Goal: Task Accomplishment & Management: Complete application form

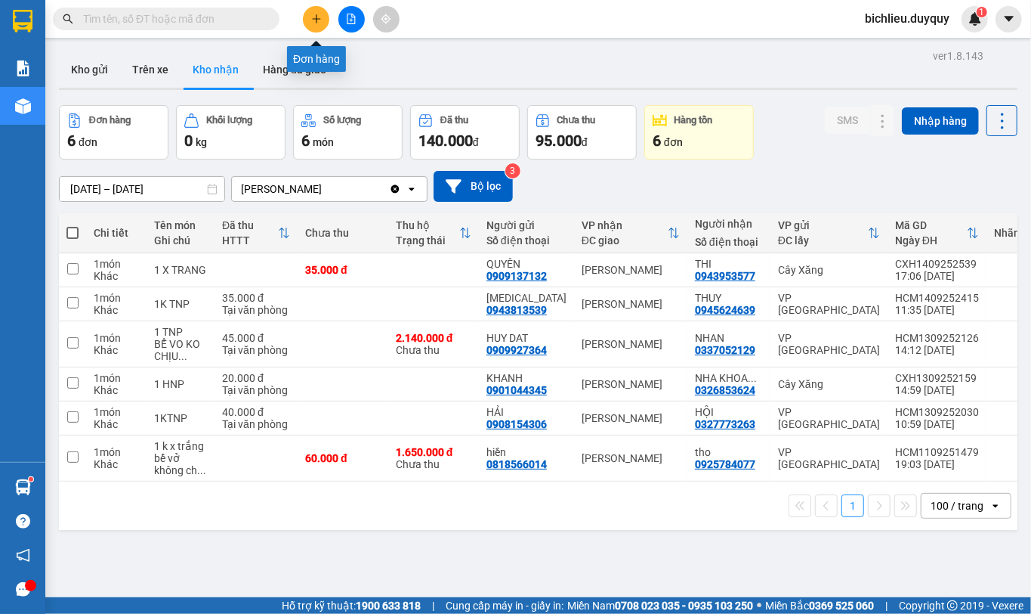
click at [313, 20] on icon "plus" at bounding box center [316, 19] width 11 height 11
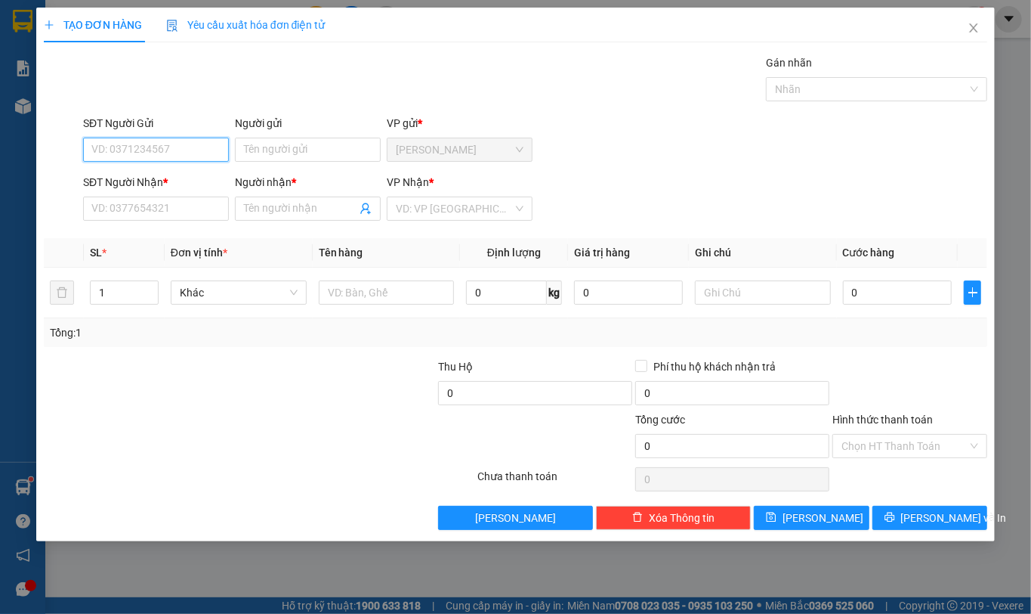
click at [100, 153] on input "SĐT Người Gửi" at bounding box center [156, 150] width 146 height 24
click at [88, 148] on input "SĐT Người Gửi" at bounding box center [156, 150] width 146 height 24
type input "0326853624"
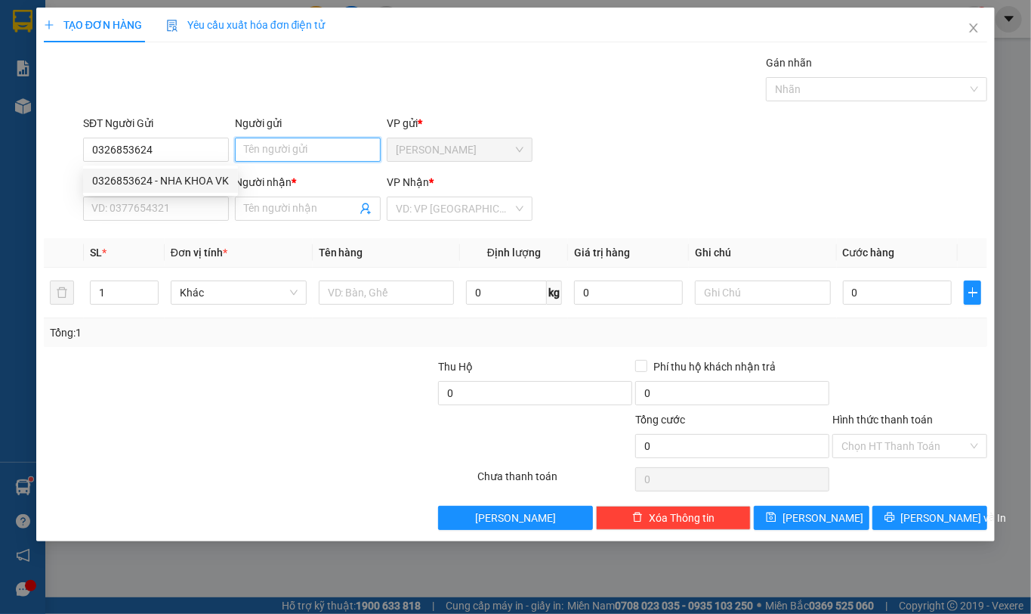
click at [267, 148] on input "Người gửi" at bounding box center [308, 150] width 146 height 24
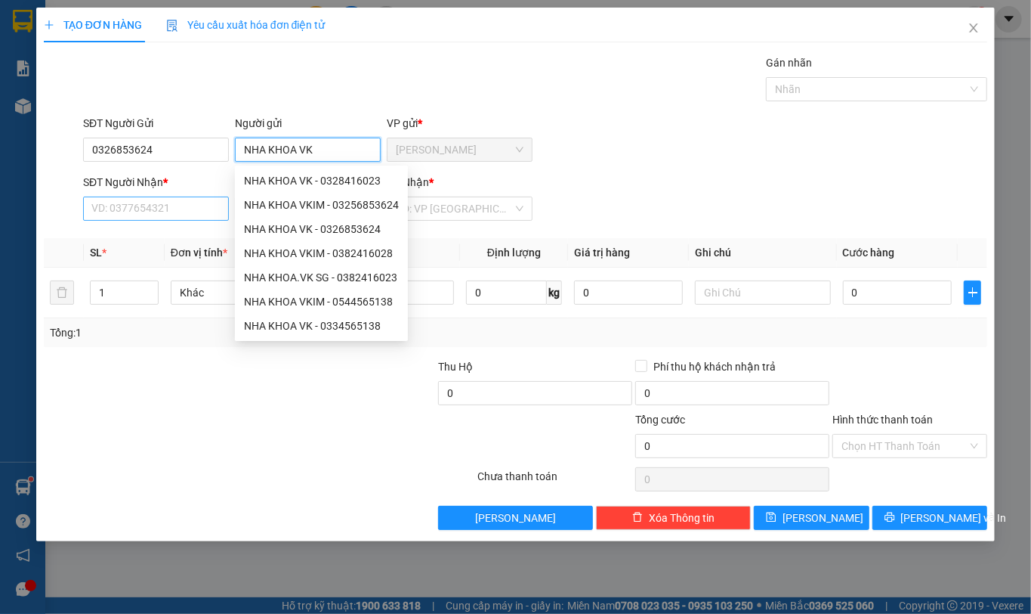
type input "NHA KHOA VK"
click at [127, 213] on input "SĐT Người Nhận *" at bounding box center [156, 208] width 146 height 24
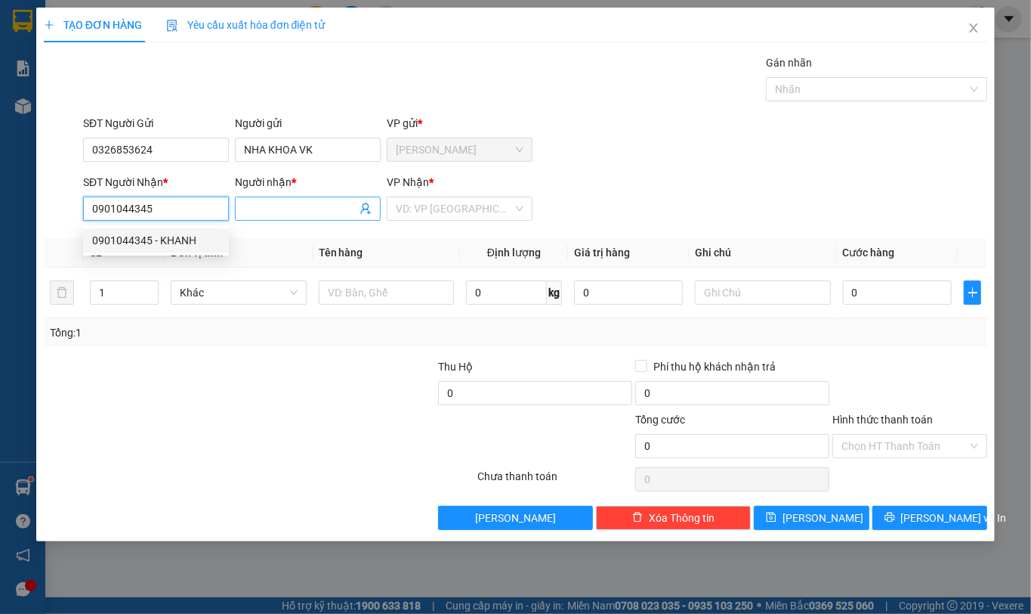
type input "0901044345"
click at [264, 212] on input "Người nhận *" at bounding box center [300, 208] width 113 height 17
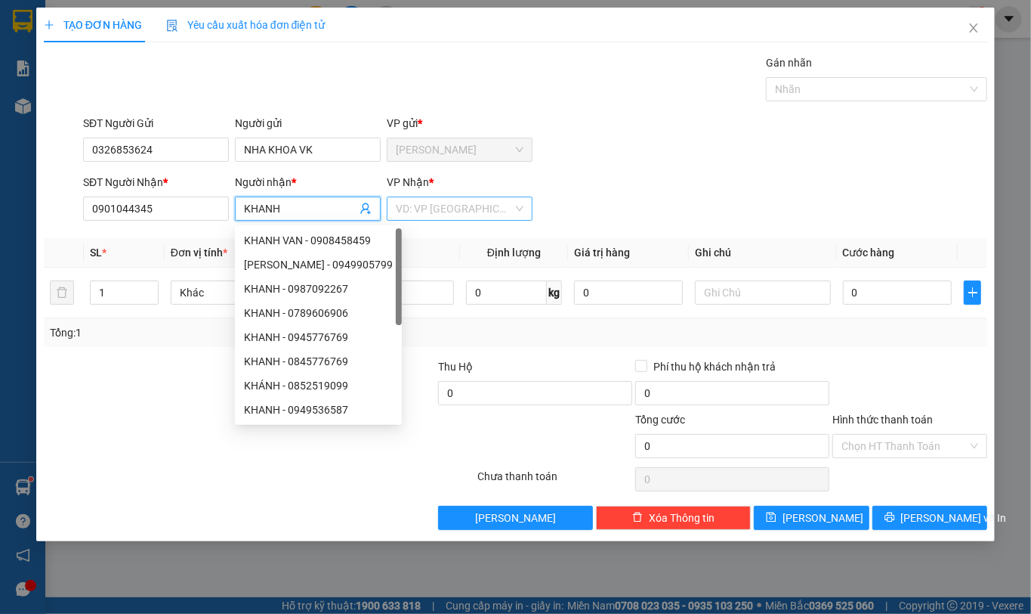
type input "KHANH"
click at [466, 210] on input "search" at bounding box center [454, 208] width 117 height 23
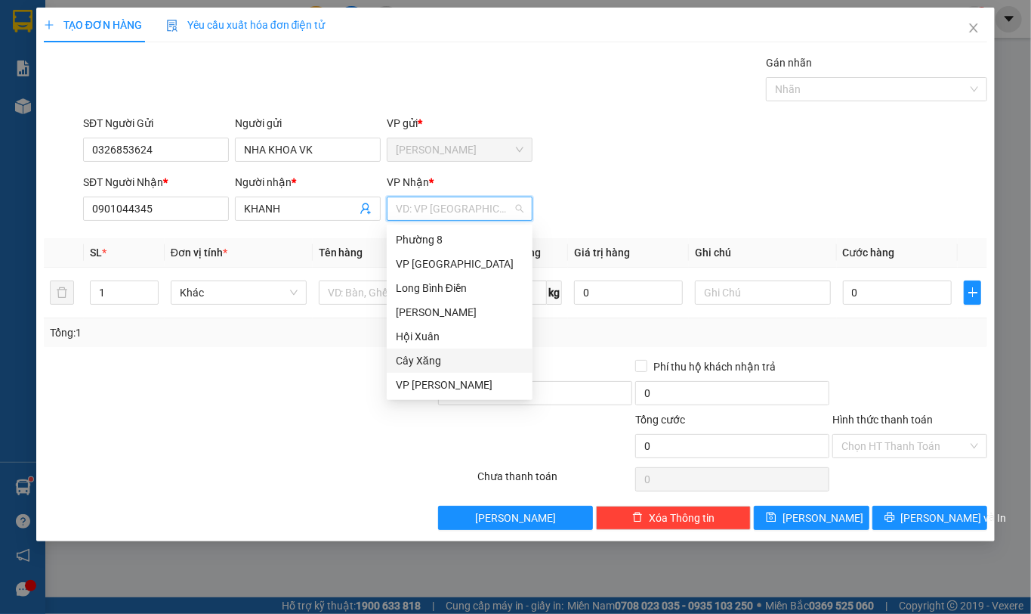
click at [430, 360] on div "Cây Xăng" at bounding box center [460, 360] width 128 height 17
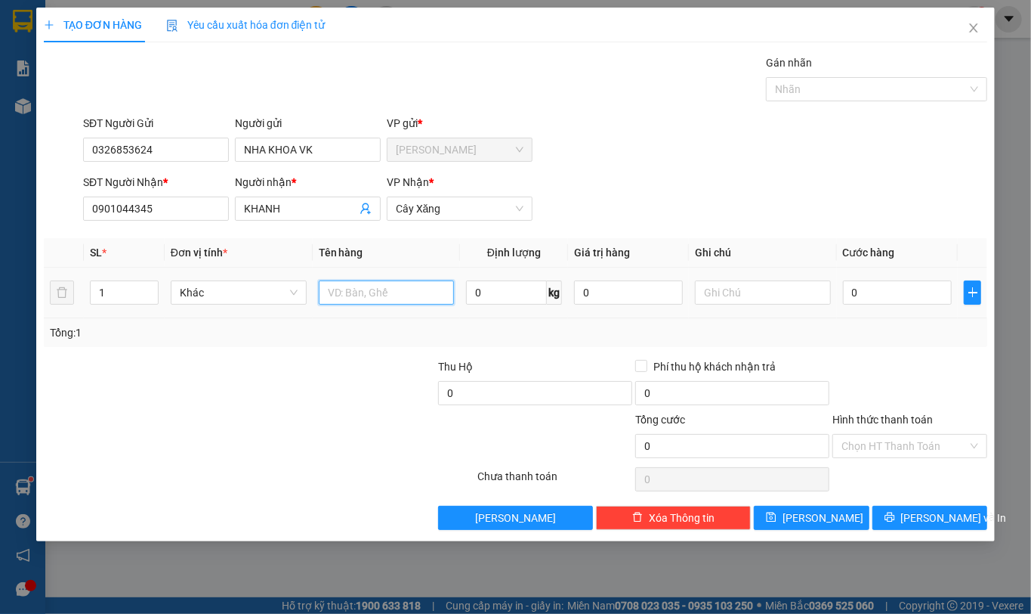
click at [357, 296] on input "text" at bounding box center [387, 292] width 136 height 24
type input "1HNP"
click at [874, 291] on input "0" at bounding box center [897, 292] width 109 height 24
type input "01"
type input "1"
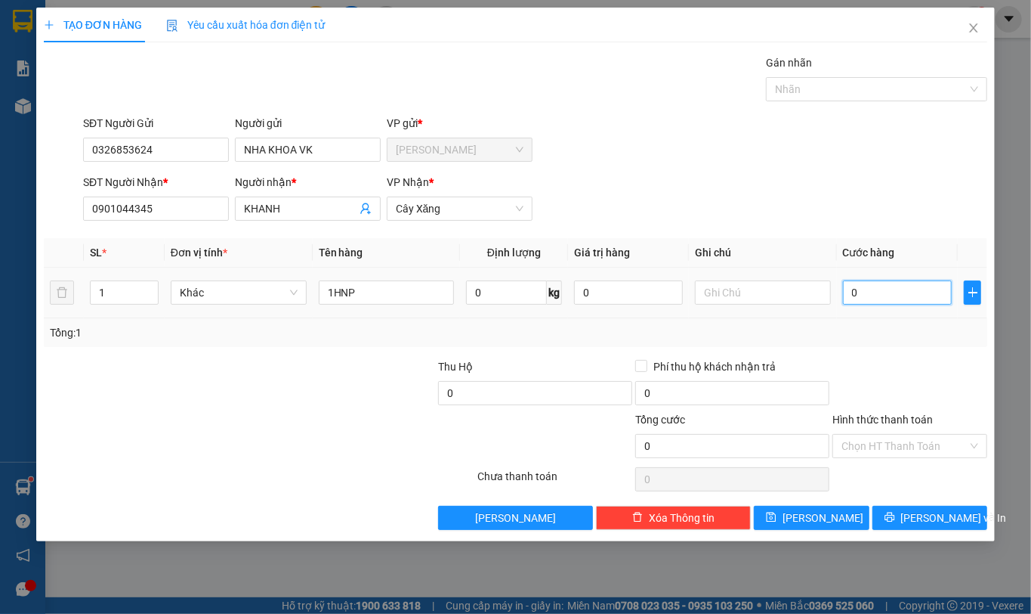
type input "1"
type input "015"
type input "15"
type input "0.150"
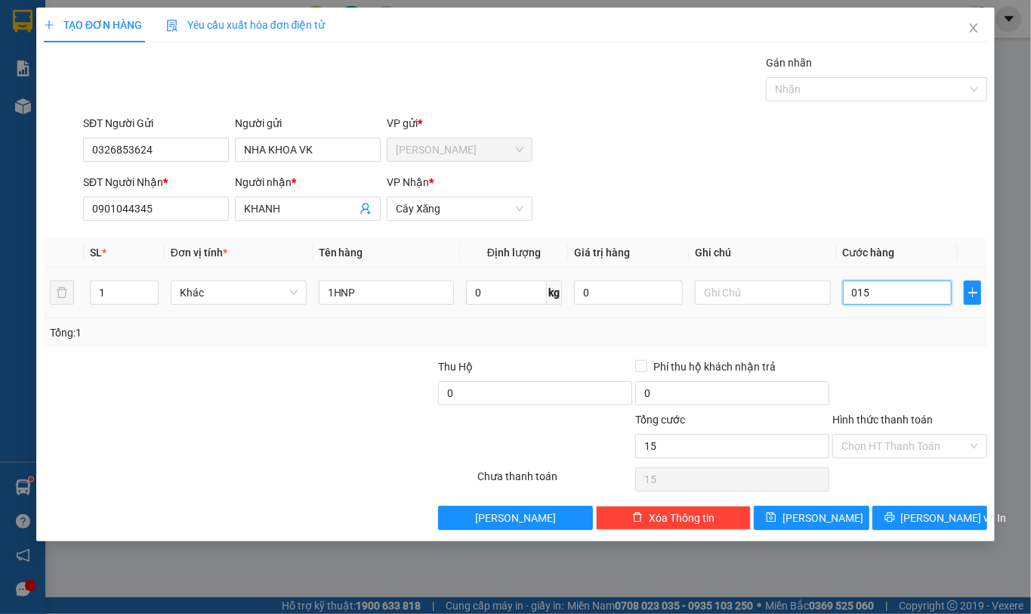
type input "150"
type input "01.500"
type input "1.500"
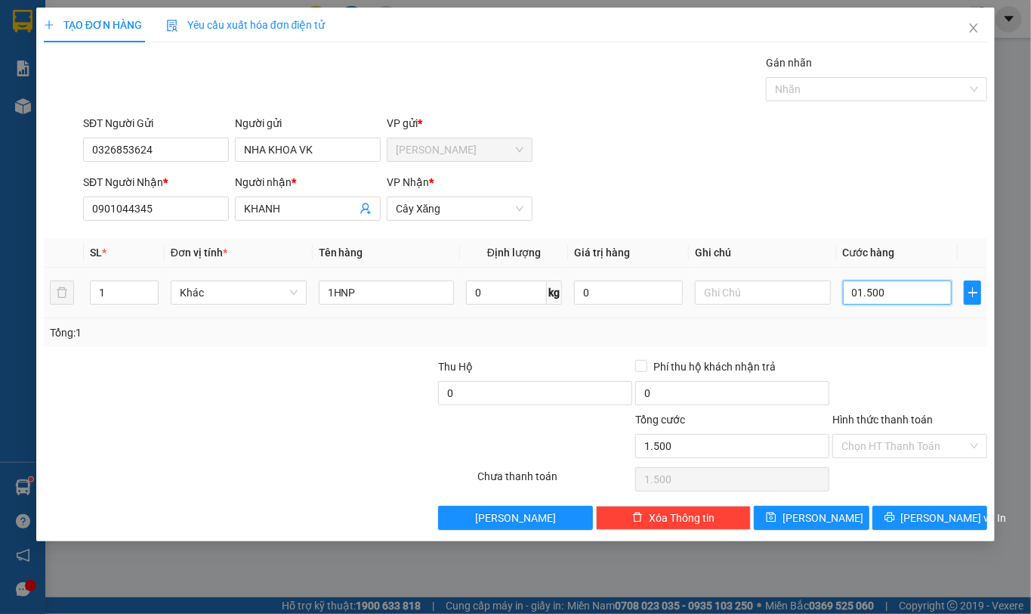
type input "015.000"
type input "15.000"
click at [929, 512] on span "[PERSON_NAME] và In" at bounding box center [954, 517] width 106 height 17
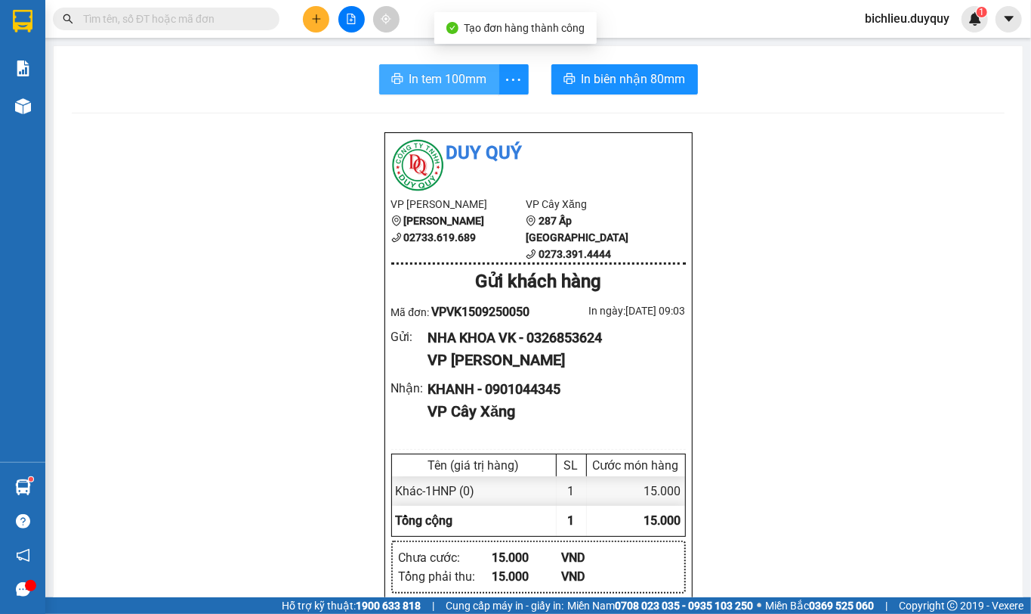
click at [457, 76] on span "In tem 100mm" at bounding box center [449, 79] width 78 height 19
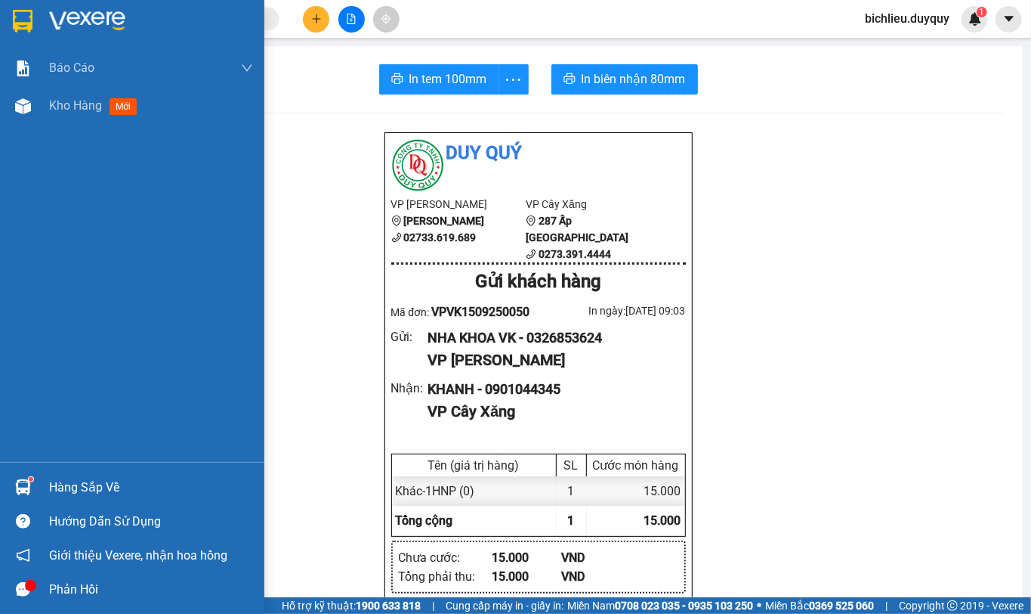
click at [24, 10] on img at bounding box center [23, 21] width 20 height 23
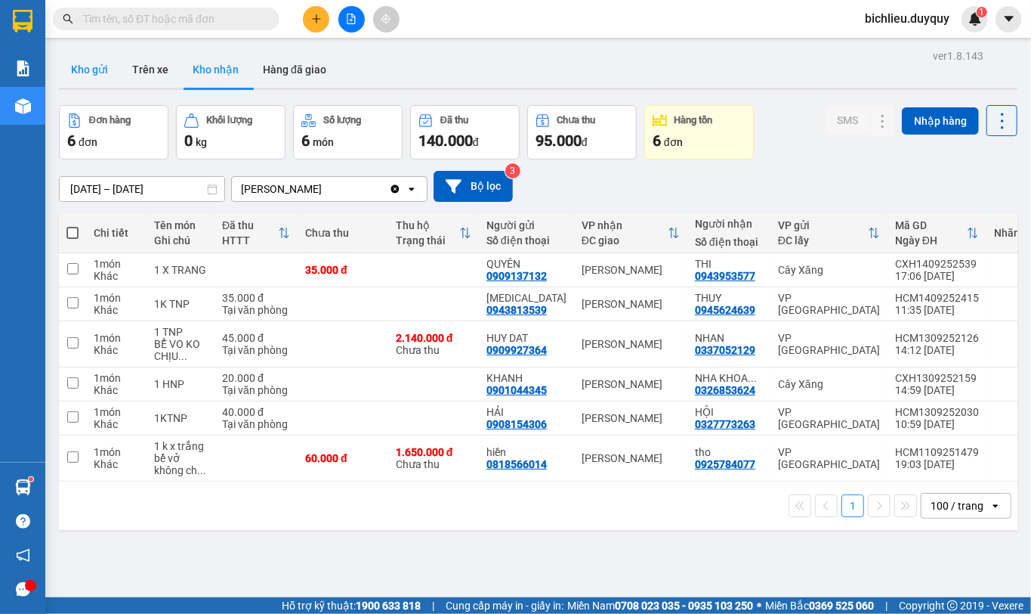
click at [104, 67] on button "Kho gửi" at bounding box center [89, 69] width 61 height 36
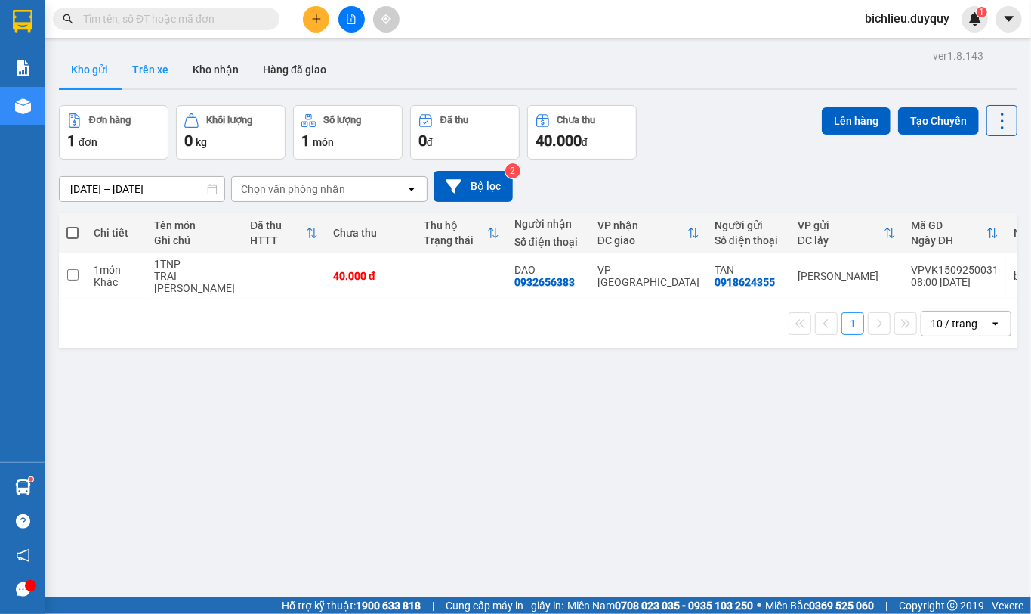
click at [150, 70] on button "Trên xe" at bounding box center [150, 69] width 60 height 36
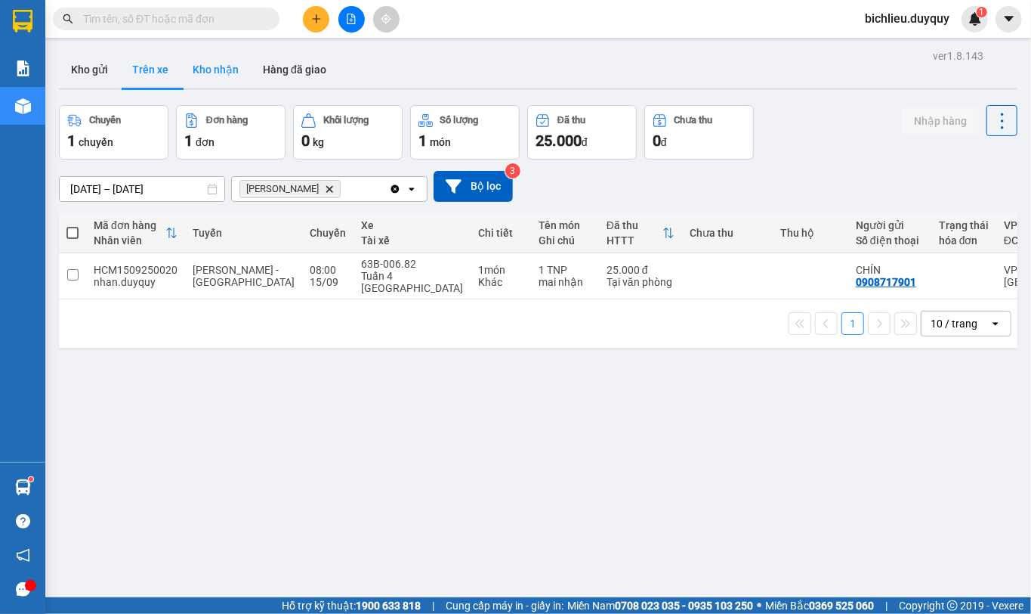
click at [215, 68] on button "Kho nhận" at bounding box center [216, 69] width 70 height 36
type input "[DATE] – [DATE]"
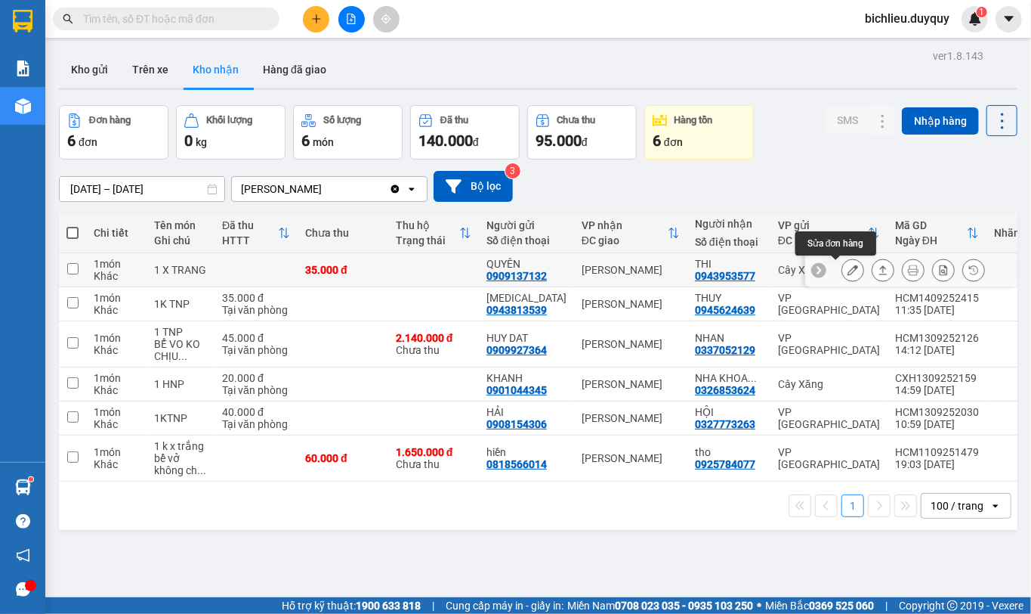
click at [848, 267] on icon at bounding box center [853, 269] width 11 height 11
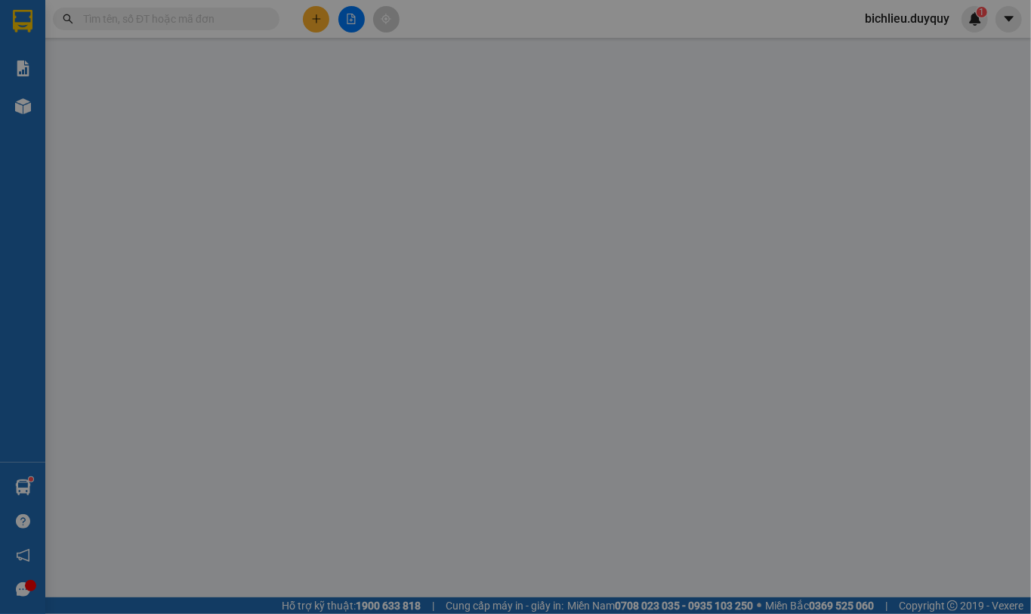
type input "0909137132"
type input "QUYÊN"
type input "0943953577"
type input "THI"
type input "35.000"
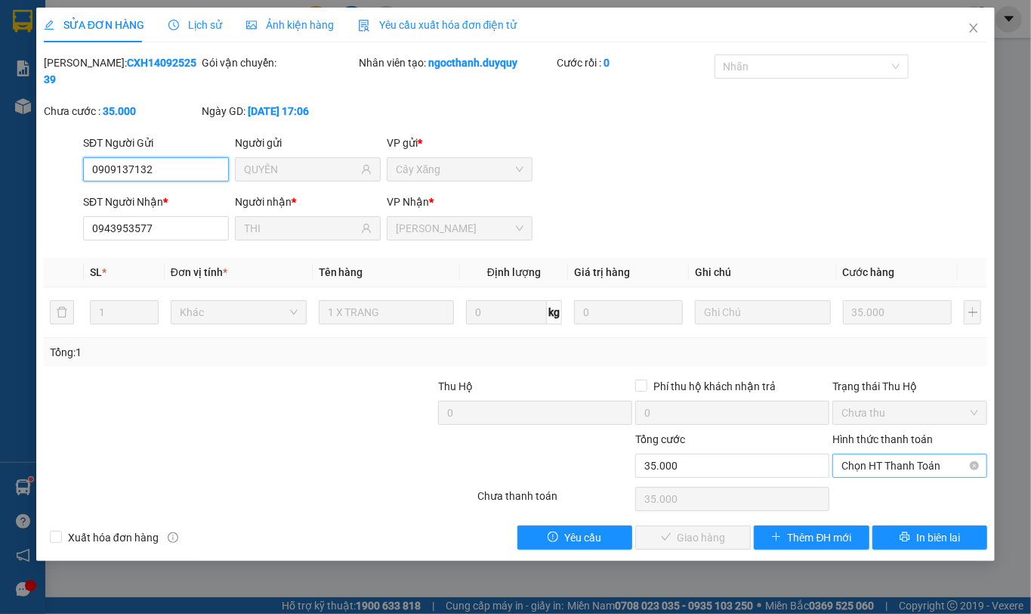
click at [868, 454] on span "Chọn HT Thanh Toán" at bounding box center [910, 465] width 137 height 23
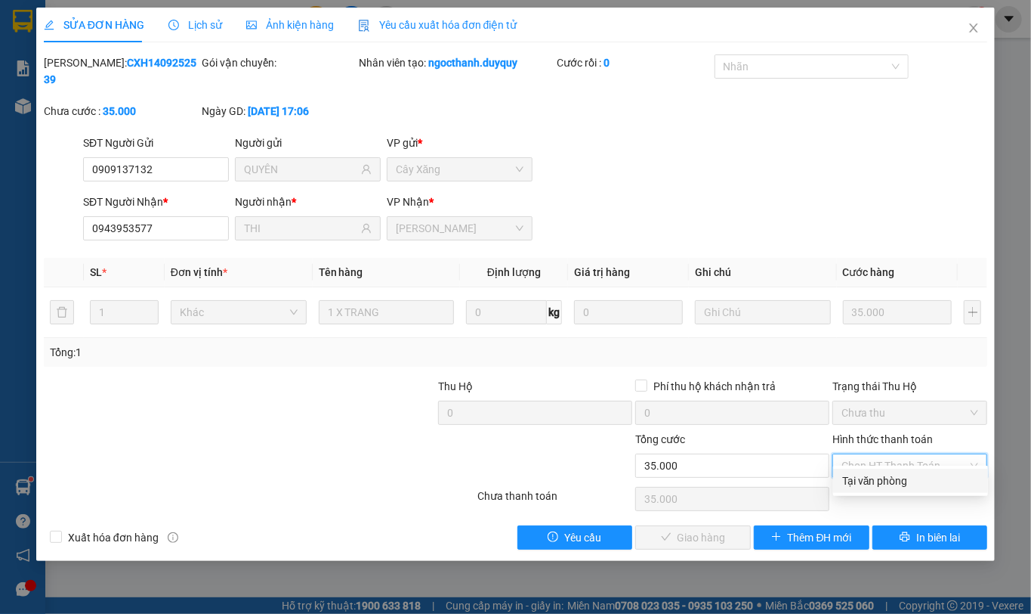
click at [858, 491] on div "Tại văn phòng" at bounding box center [910, 480] width 155 height 24
type input "0"
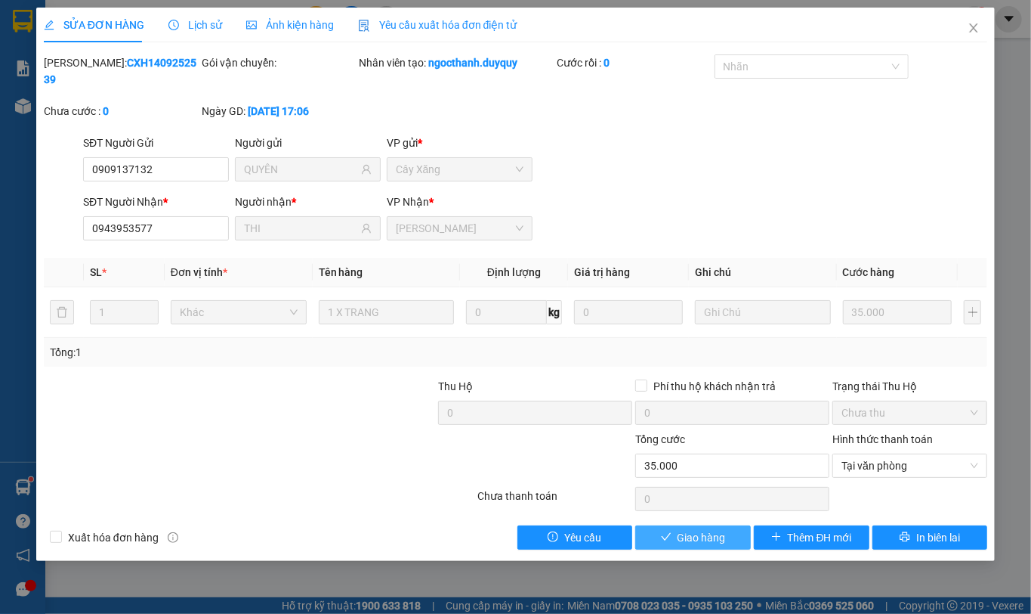
click at [663, 531] on icon "check" at bounding box center [666, 536] width 11 height 11
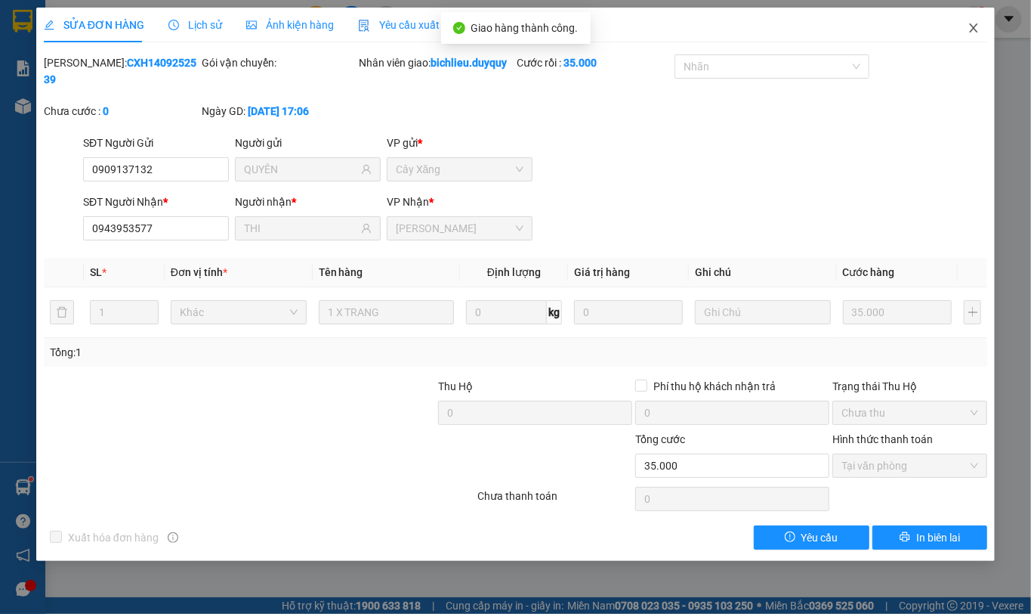
click at [979, 33] on icon "close" at bounding box center [974, 28] width 12 height 12
